Goal: Transaction & Acquisition: Subscribe to service/newsletter

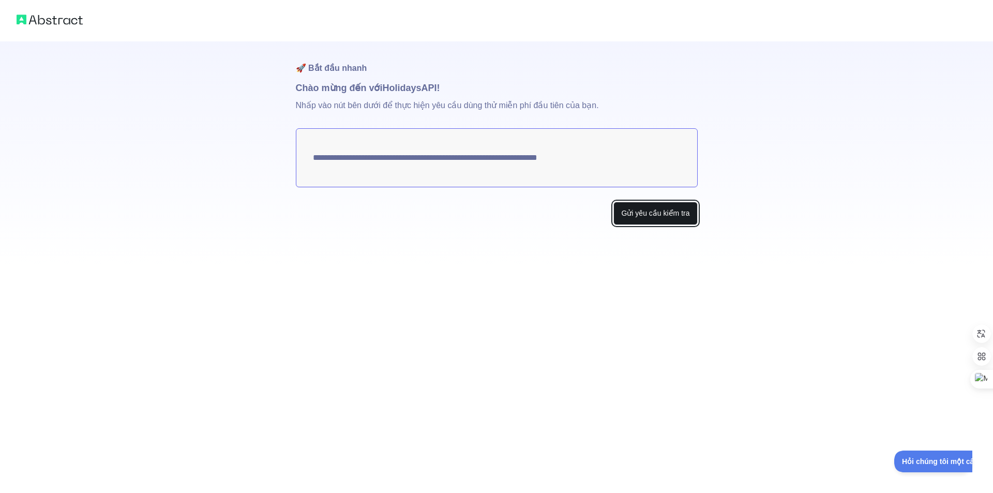
click at [645, 217] on font "Gửi yêu cầu kiểm tra" at bounding box center [655, 213] width 68 height 8
click at [596, 154] on textarea "**********" at bounding box center [497, 157] width 402 height 59
click at [630, 216] on font "Gửi yêu cầu kiểm tra" at bounding box center [655, 213] width 68 height 8
